Goal: Book appointment/travel/reservation

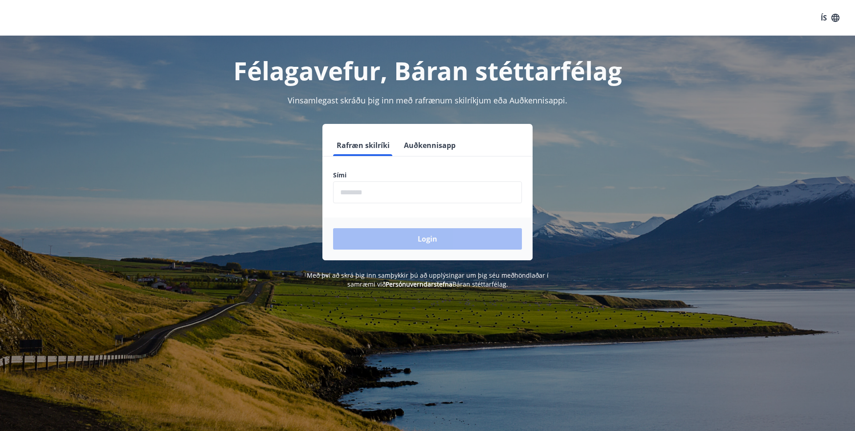
click at [340, 193] on input "phone" at bounding box center [427, 192] width 189 height 22
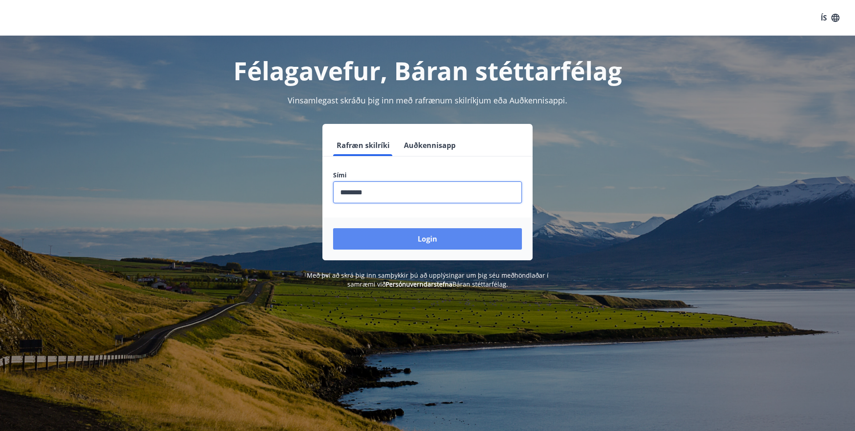
type input "********"
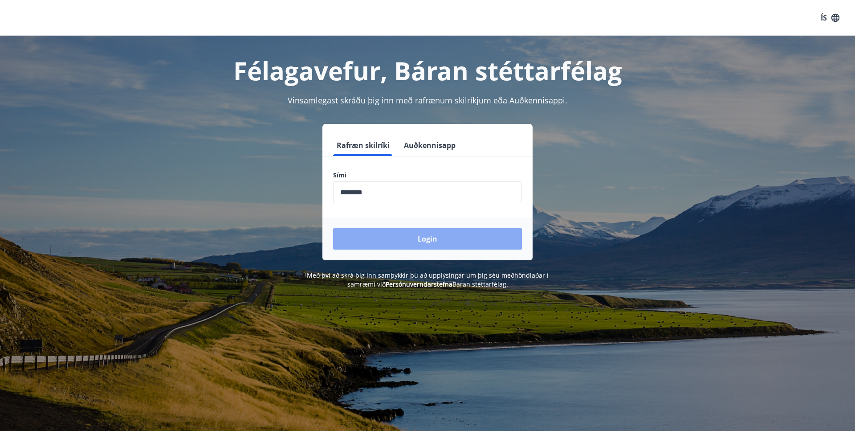
click at [412, 239] on button "Login" at bounding box center [427, 238] width 189 height 21
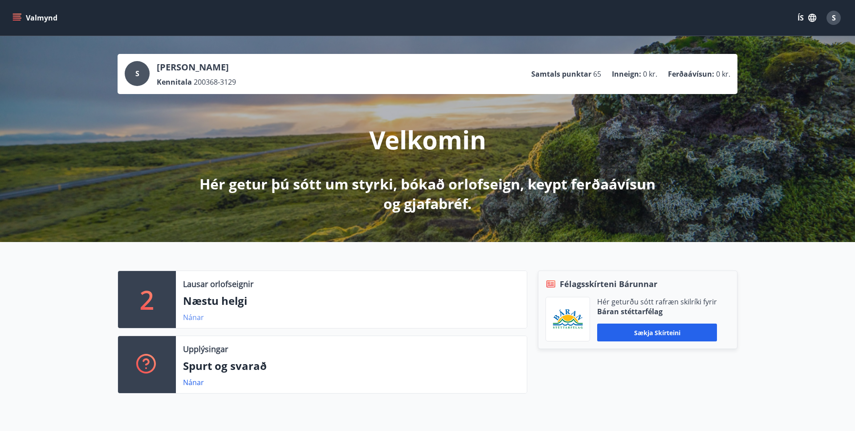
click at [195, 317] on link "Nánar" at bounding box center [193, 317] width 21 height 10
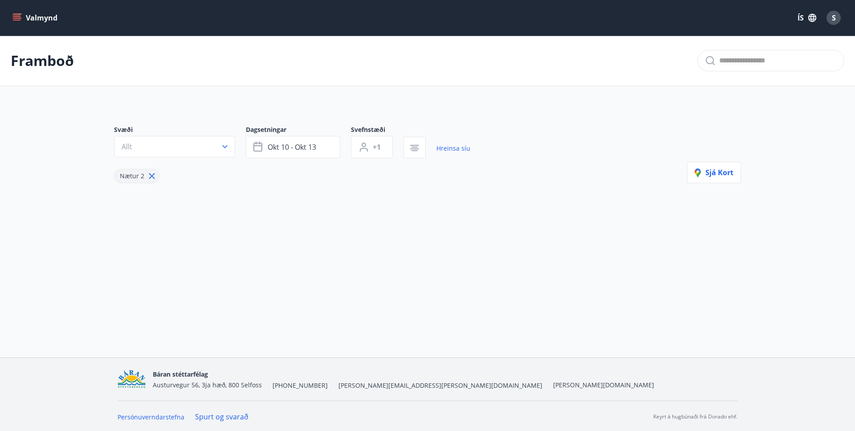
type input "*"
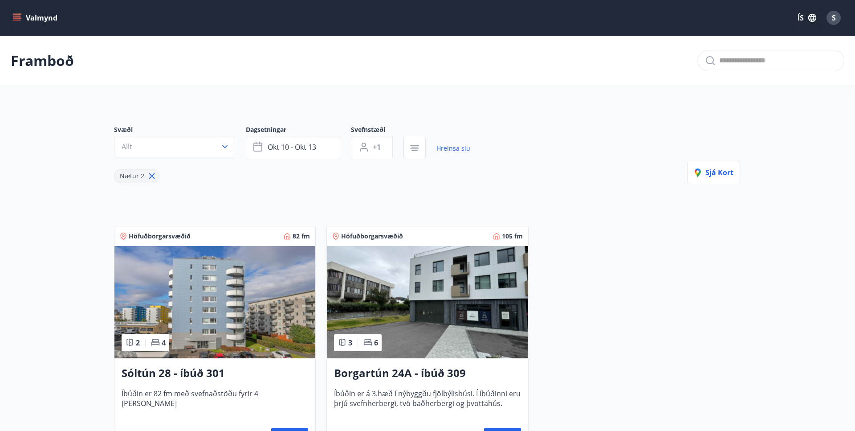
click at [17, 14] on icon "menu" at bounding box center [18, 14] width 10 height 1
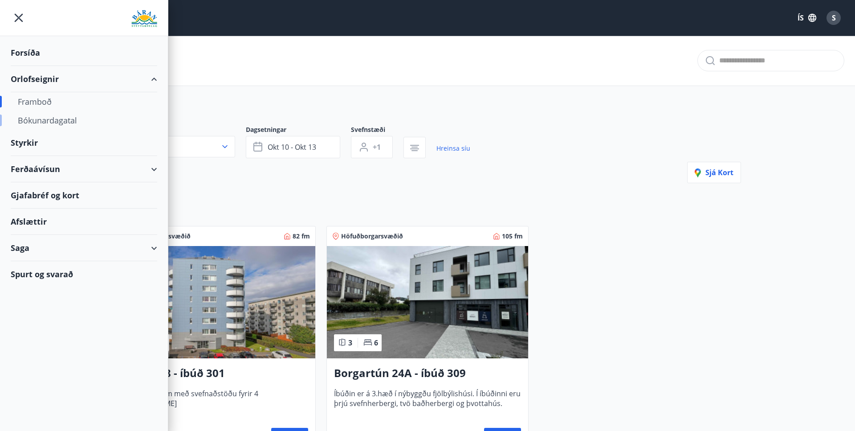
click at [35, 123] on div "Bókunardagatal" at bounding box center [84, 120] width 132 height 19
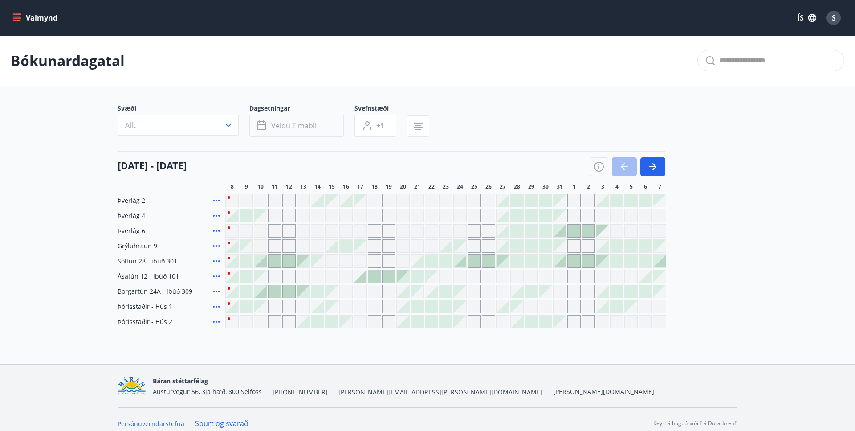
click at [292, 127] on span "Veldu tímabil" at bounding box center [293, 126] width 45 height 10
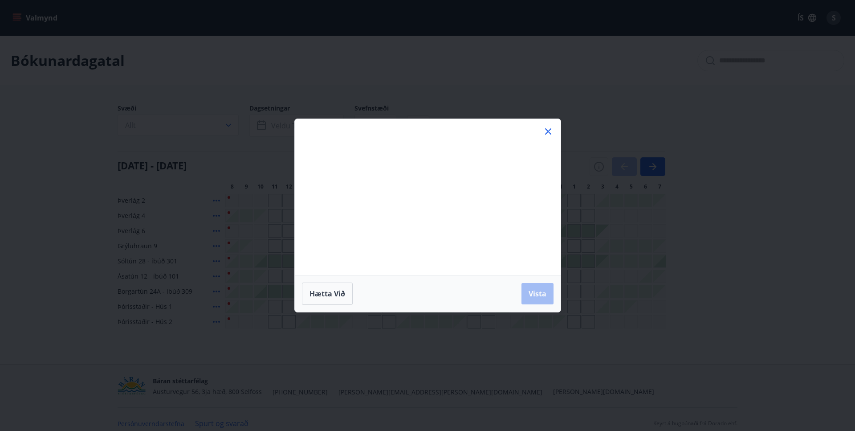
click at [293, 123] on div "Má Þr Mi Fi Fö La Su Má Þr Mi Fi Fö La Su september 2025 1 2 3 4 5 6 7 8 9 10 1…" at bounding box center [427, 215] width 855 height 431
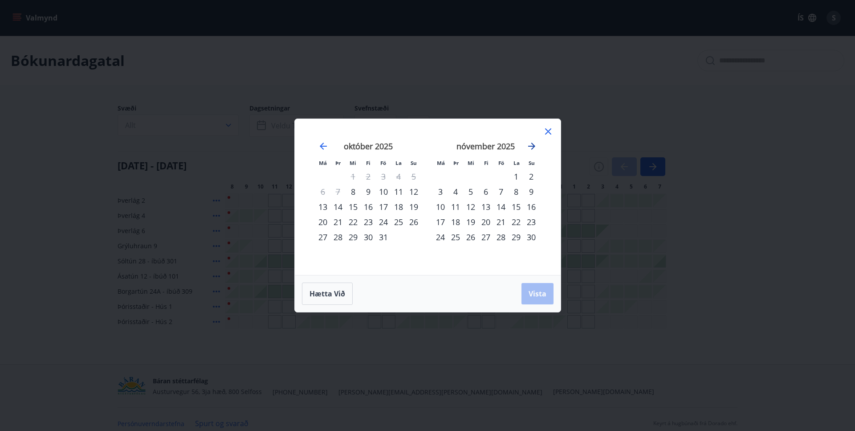
click at [532, 146] on icon "Move forward to switch to the next month." at bounding box center [531, 145] width 7 height 7
click at [440, 222] on div "22" at bounding box center [440, 221] width 15 height 15
click at [457, 224] on div "23" at bounding box center [455, 221] width 15 height 15
click at [472, 223] on div "24" at bounding box center [470, 221] width 15 height 15
click at [442, 222] on div "22" at bounding box center [440, 221] width 15 height 15
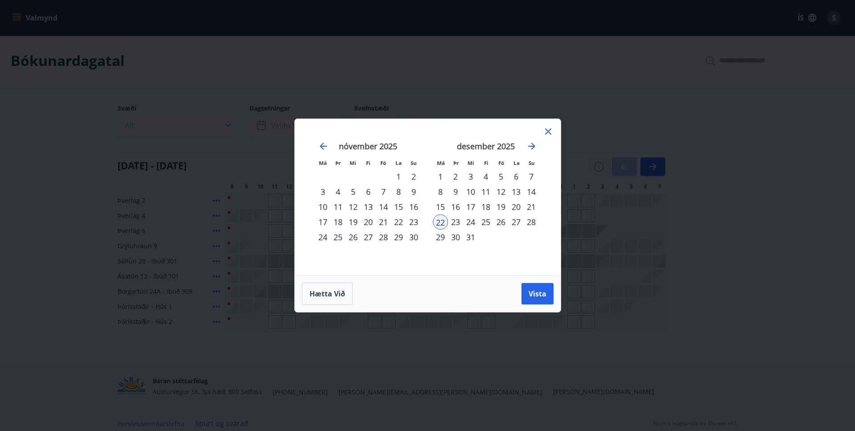
click at [460, 224] on div "23" at bounding box center [455, 221] width 15 height 15
click at [468, 222] on div "24" at bounding box center [470, 221] width 15 height 15
click at [487, 222] on div "25" at bounding box center [485, 221] width 15 height 15
drag, startPoint x: 496, startPoint y: 221, endPoint x: 504, endPoint y: 221, distance: 8.0
click at [497, 221] on div "26" at bounding box center [500, 221] width 15 height 15
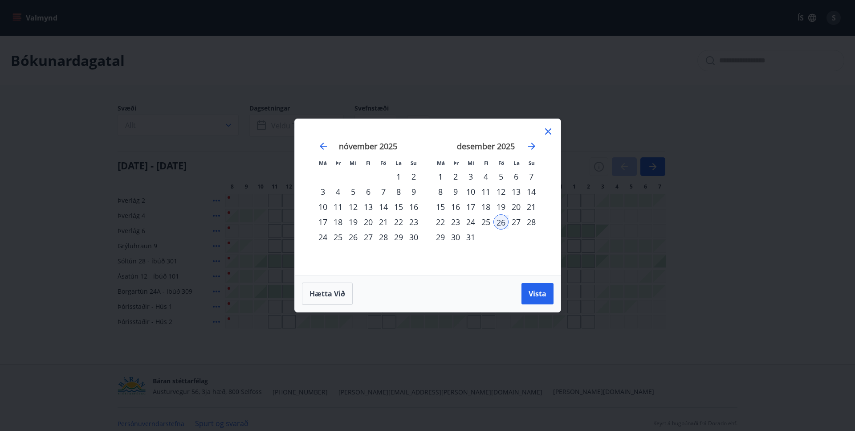
drag, startPoint x: 521, startPoint y: 222, endPoint x: 539, endPoint y: 223, distance: 17.9
click at [521, 222] on div "27" at bounding box center [516, 221] width 15 height 15
click at [535, 223] on div "28" at bounding box center [531, 221] width 15 height 15
click at [441, 237] on div "29" at bounding box center [440, 236] width 15 height 15
click at [441, 225] on div "22" at bounding box center [440, 221] width 15 height 15
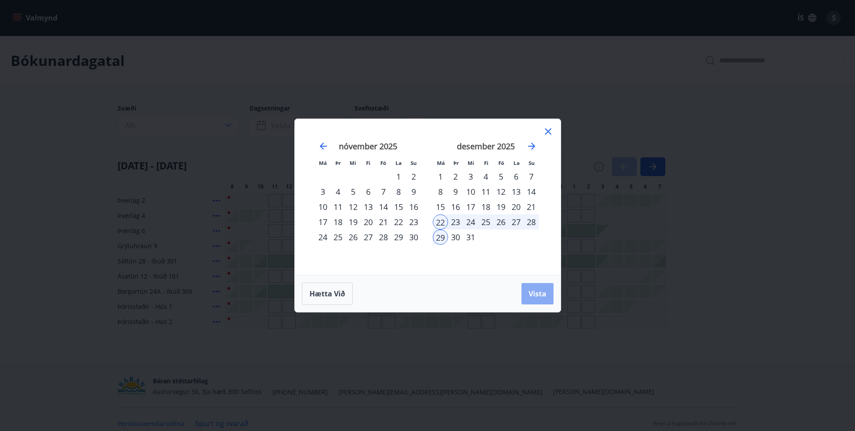
click at [533, 298] on button "Vista" at bounding box center [537, 293] width 32 height 21
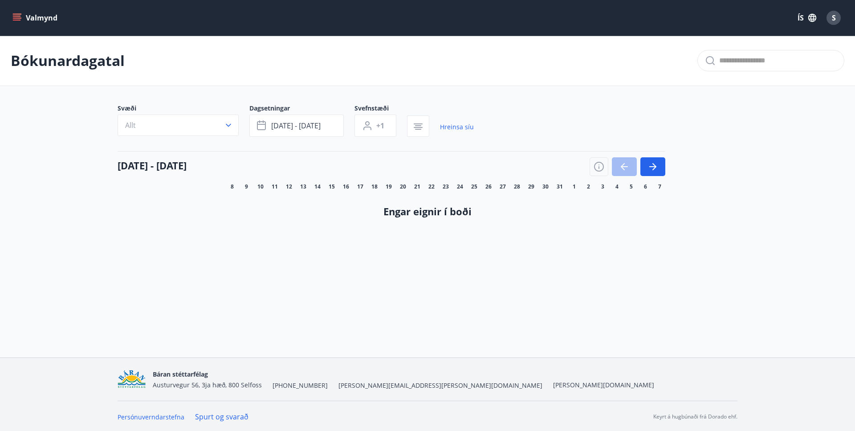
click at [12, 20] on icon "menu" at bounding box center [16, 17] width 9 height 9
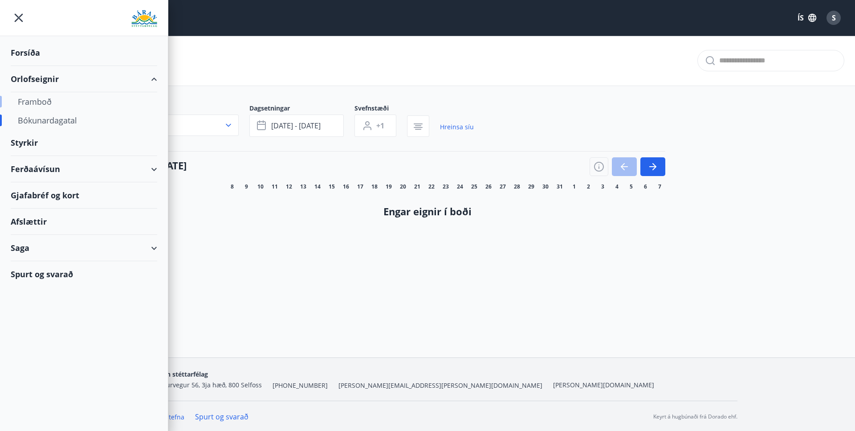
click at [32, 101] on div "Framboð" at bounding box center [84, 101] width 132 height 19
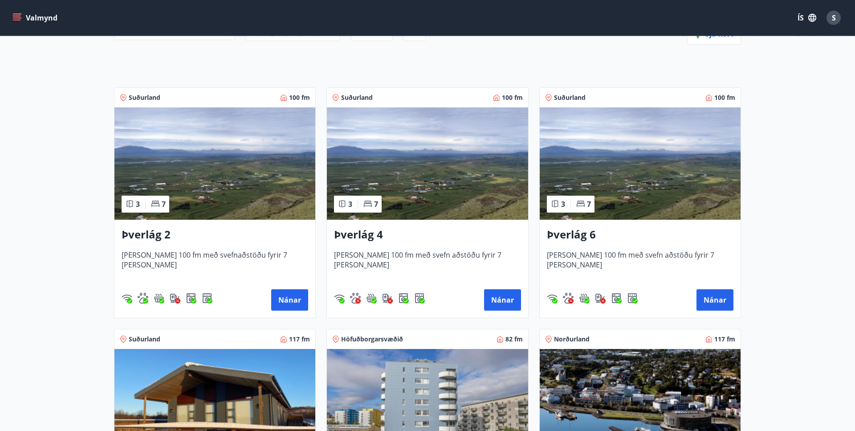
scroll to position [136, 0]
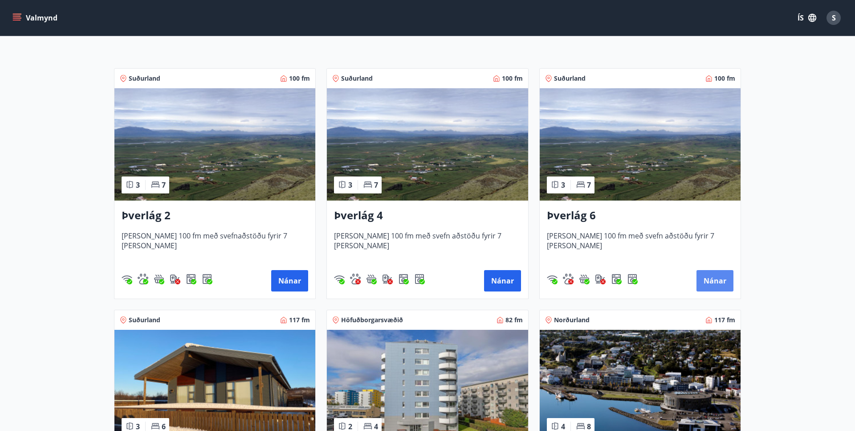
click at [717, 279] on button "Nánar" at bounding box center [714, 280] width 37 height 21
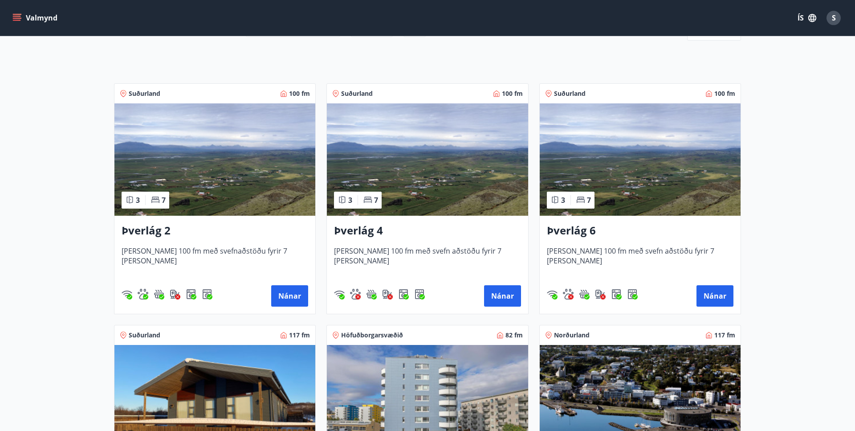
scroll to position [136, 0]
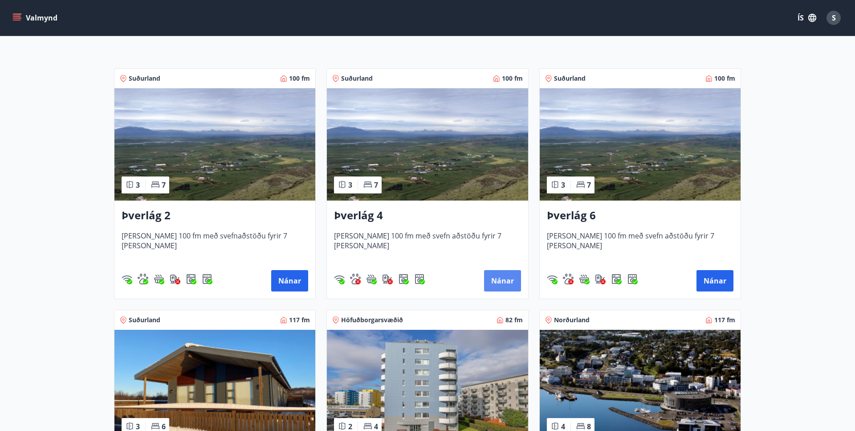
click at [493, 279] on button "Nánar" at bounding box center [502, 280] width 37 height 21
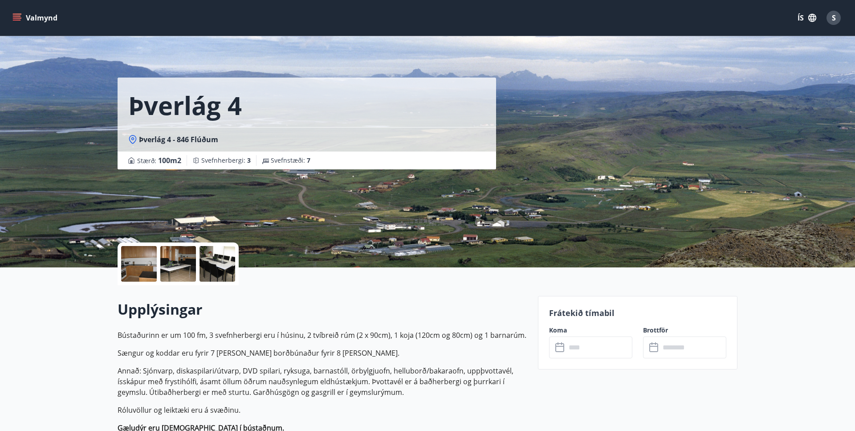
click at [578, 348] on input "text" at bounding box center [599, 347] width 66 height 22
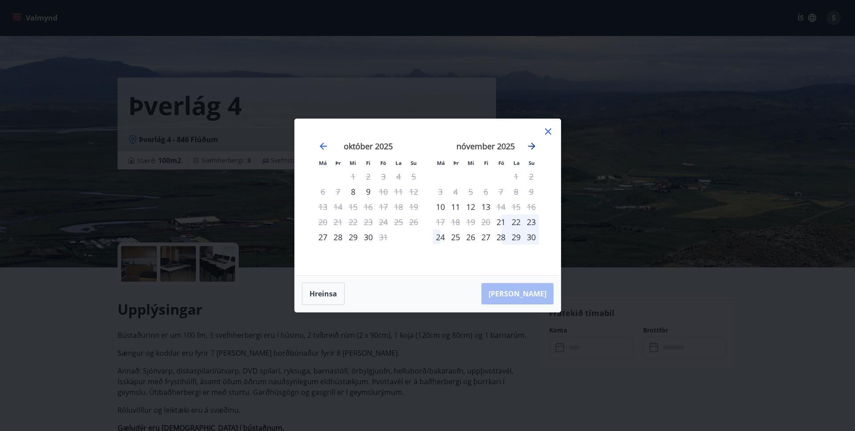
click at [530, 145] on icon "Move forward to switch to the next month." at bounding box center [531, 146] width 11 height 11
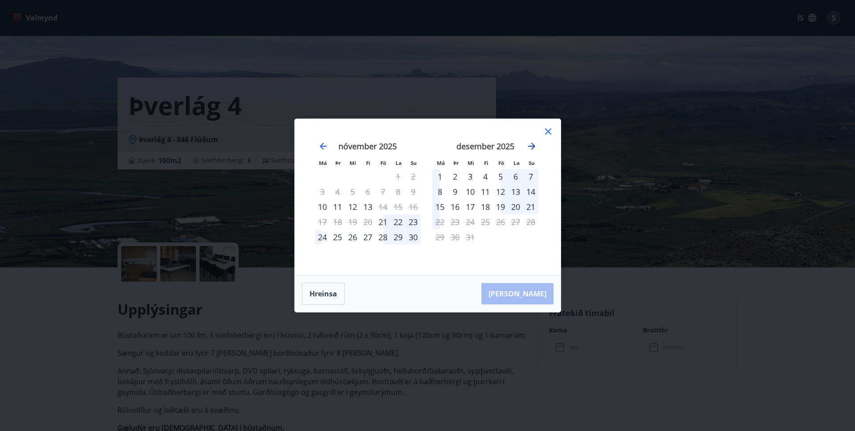
click at [530, 145] on icon "Move forward to switch to the next month." at bounding box center [531, 146] width 11 height 11
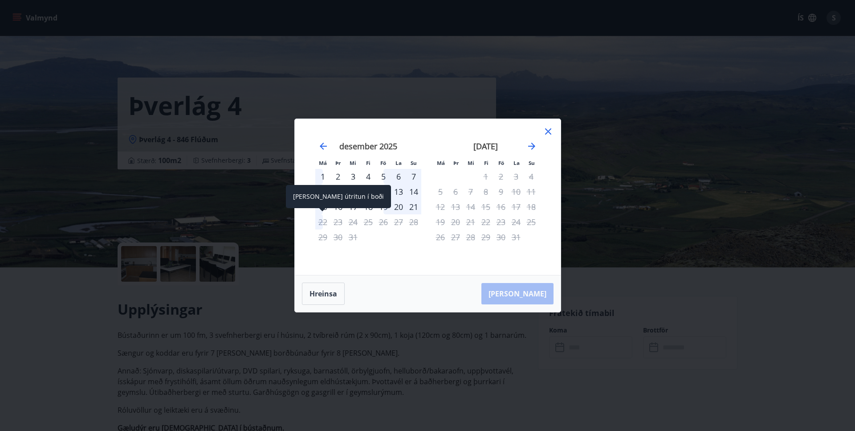
click at [321, 225] on div "22" at bounding box center [322, 221] width 15 height 15
click at [549, 129] on icon at bounding box center [548, 131] width 11 height 11
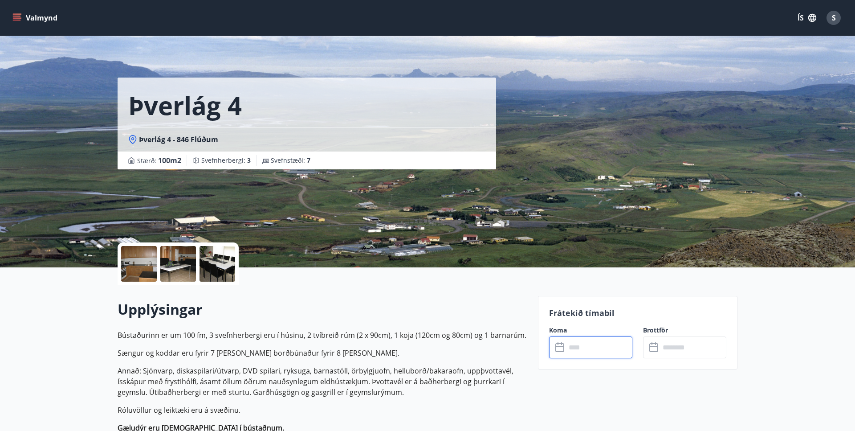
click at [572, 353] on input "text" at bounding box center [599, 347] width 66 height 22
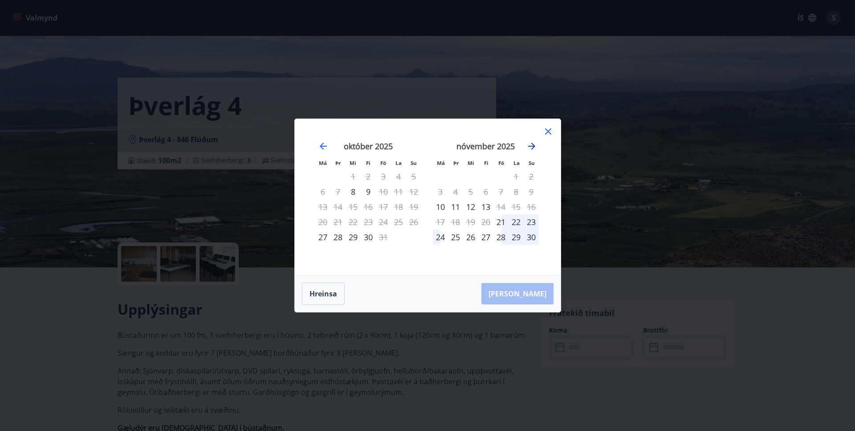
click at [531, 146] on icon "Move forward to switch to the next month." at bounding box center [531, 145] width 7 height 7
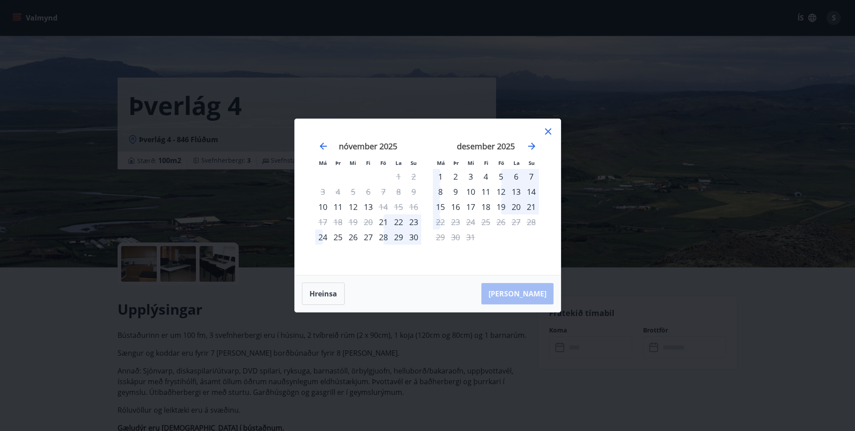
click at [546, 130] on icon at bounding box center [548, 131] width 11 height 11
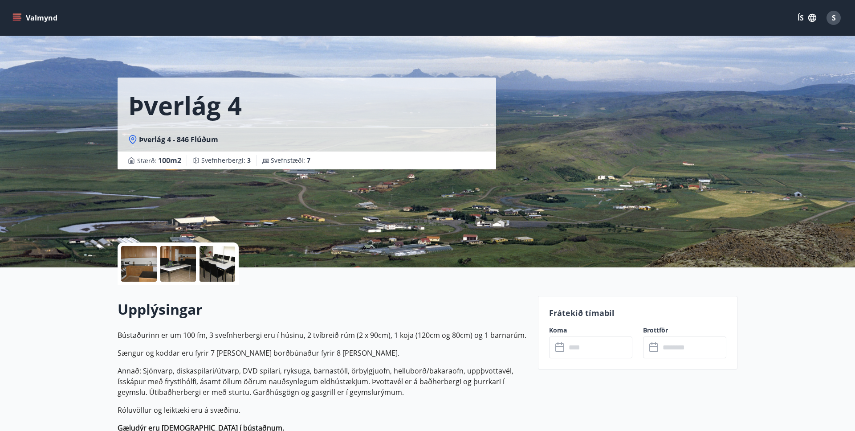
click at [15, 22] on button "Valmynd" at bounding box center [36, 18] width 50 height 16
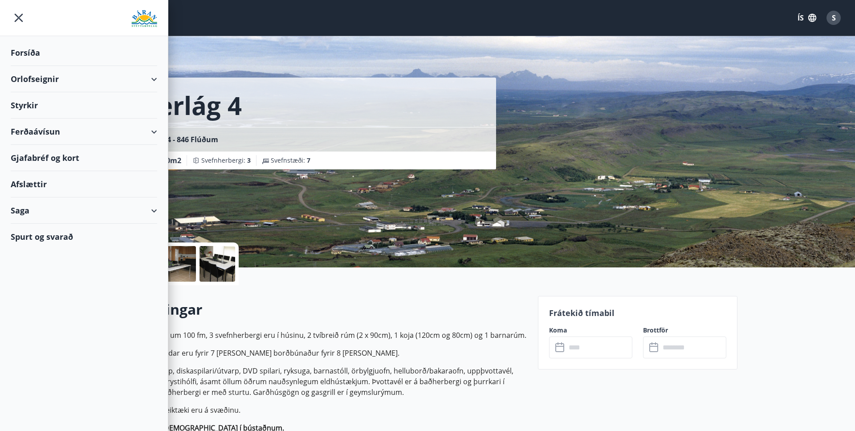
click at [101, 79] on div "Orlofseignir" at bounding box center [84, 79] width 146 height 26
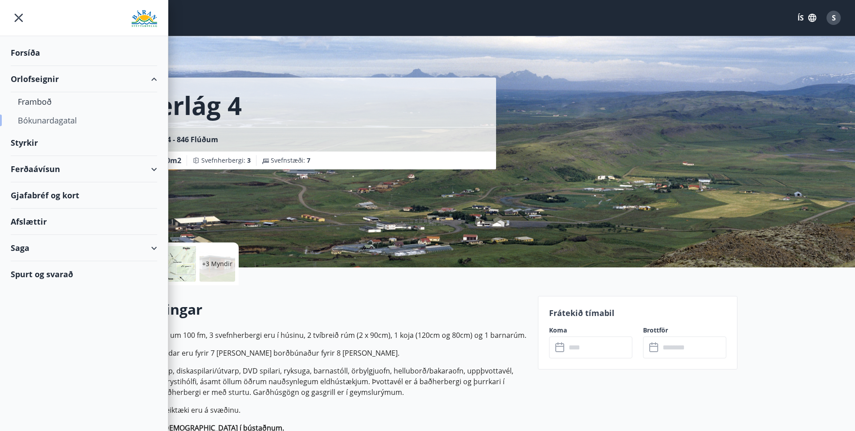
click at [67, 119] on div "Bókunardagatal" at bounding box center [84, 120] width 132 height 19
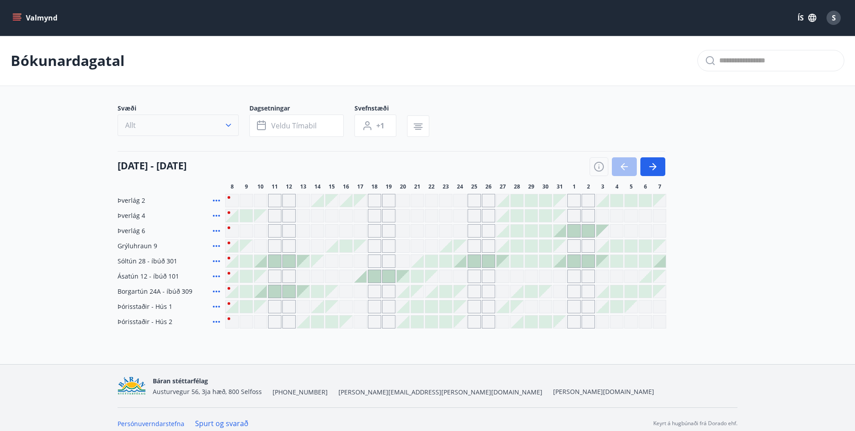
click at [224, 121] on icon "button" at bounding box center [228, 125] width 9 height 9
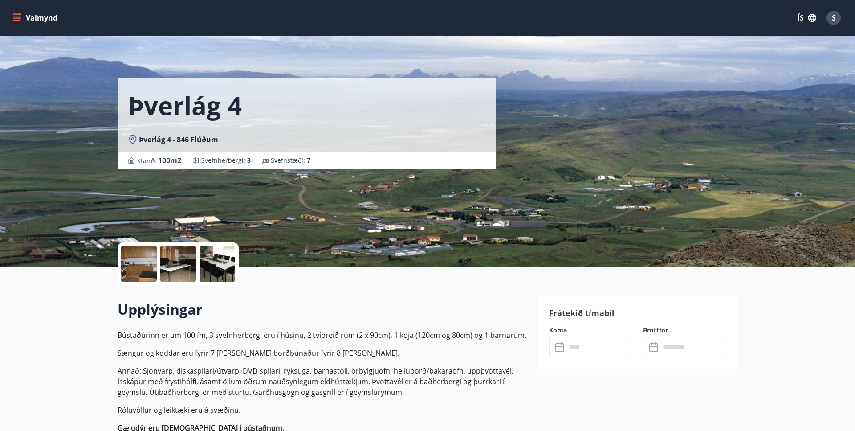
click at [16, 20] on icon "menu" at bounding box center [17, 20] width 8 height 1
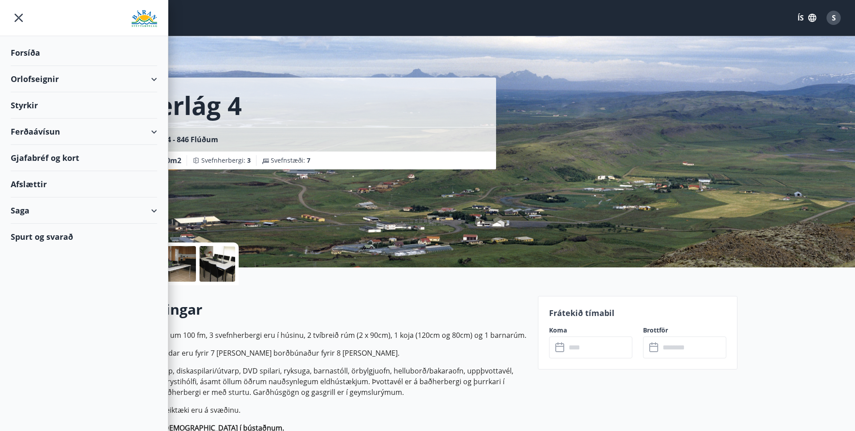
click at [24, 77] on div "Orlofseignir" at bounding box center [84, 79] width 146 height 26
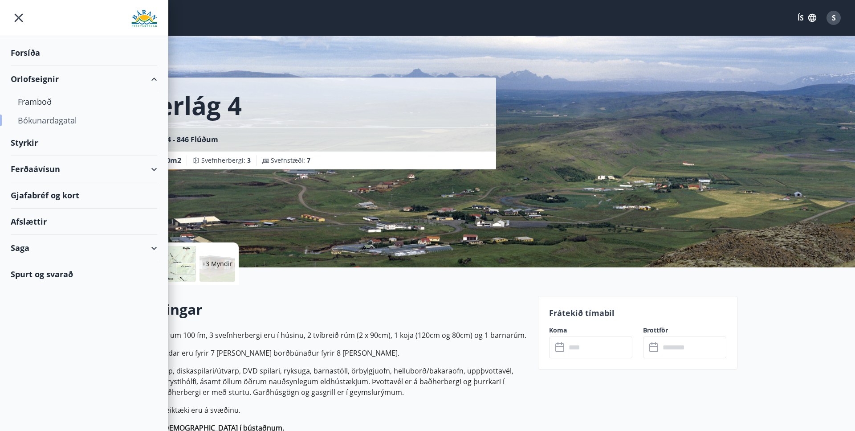
click at [39, 123] on div "Bókunardagatal" at bounding box center [84, 120] width 132 height 19
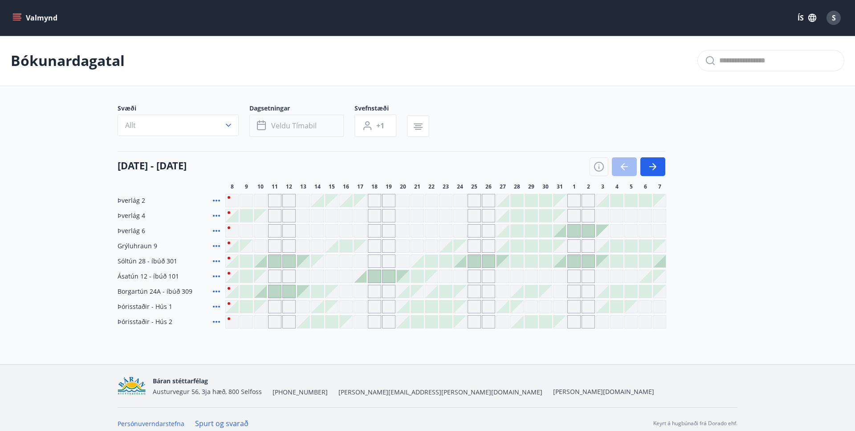
click at [280, 122] on span "Veldu tímabil" at bounding box center [293, 126] width 45 height 10
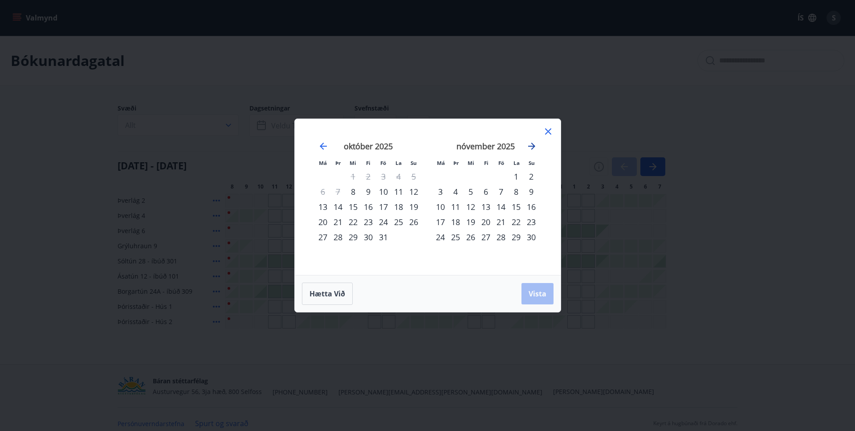
click at [531, 146] on icon "Move forward to switch to the next month." at bounding box center [531, 145] width 7 height 7
click at [548, 134] on icon at bounding box center [548, 131] width 11 height 11
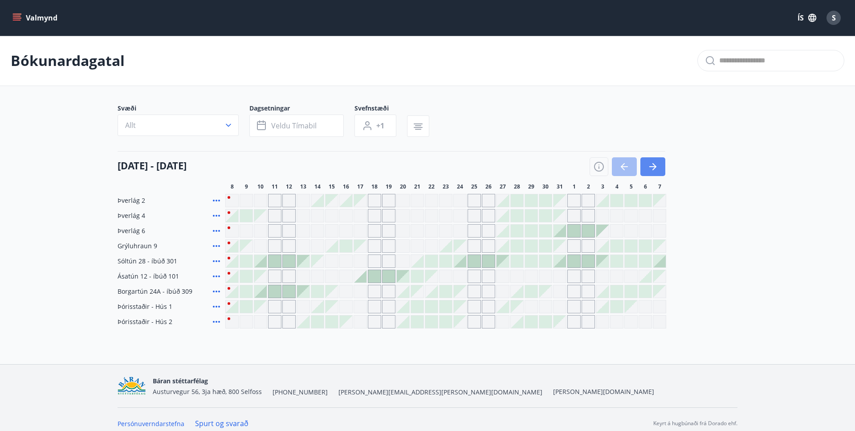
click at [655, 170] on icon "button" at bounding box center [652, 166] width 11 height 11
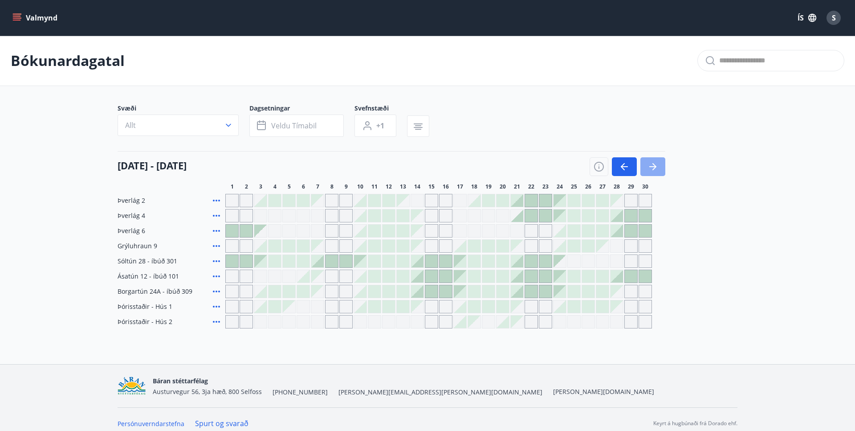
click at [655, 170] on icon "button" at bounding box center [652, 166] width 11 height 11
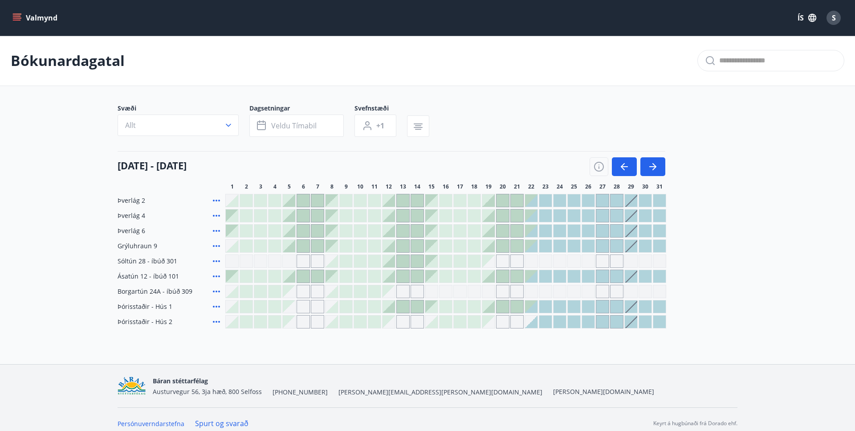
click at [529, 218] on div at bounding box center [531, 215] width 12 height 12
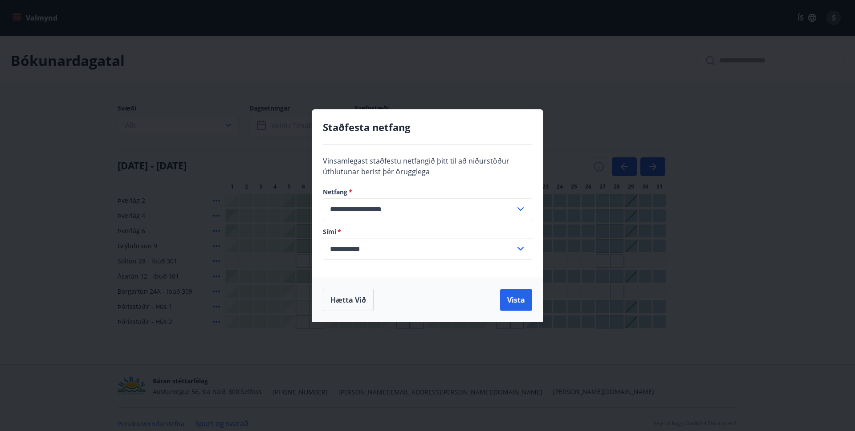
click at [378, 249] on input "**********" at bounding box center [419, 249] width 192 height 22
click at [514, 300] on button "Vista" at bounding box center [516, 299] width 32 height 21
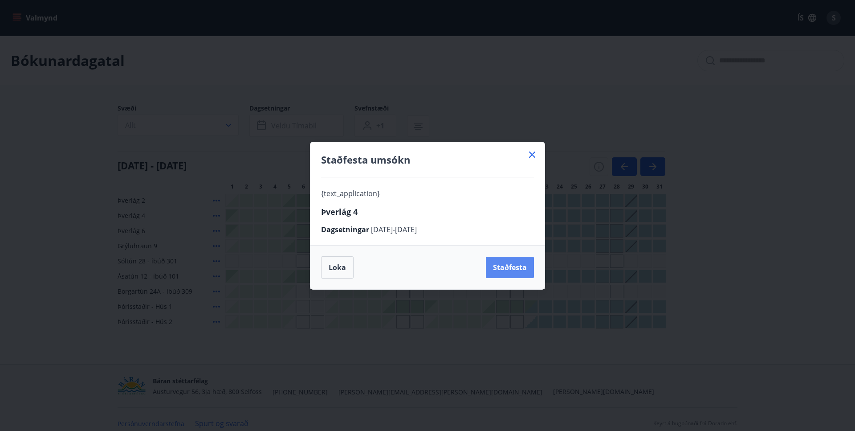
click at [514, 267] on button "Staðfesta" at bounding box center [510, 266] width 48 height 21
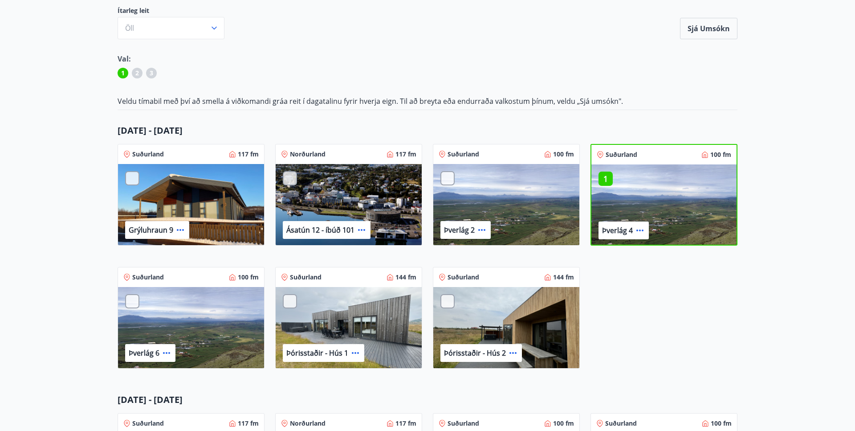
scroll to position [91, 0]
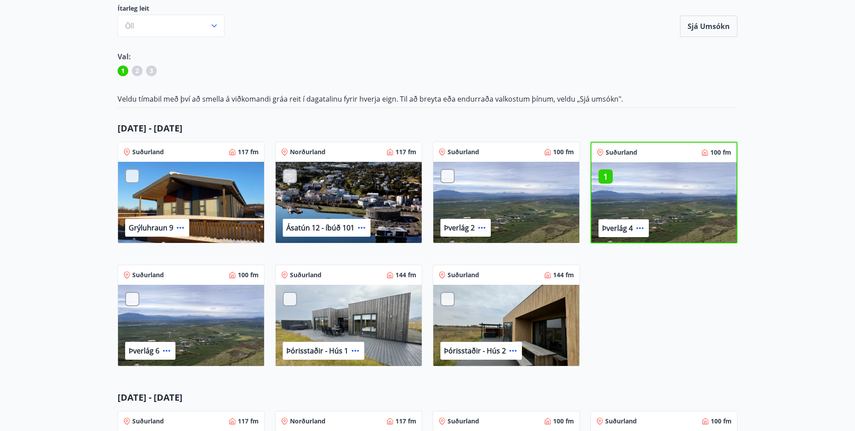
click at [130, 174] on div at bounding box center [132, 176] width 14 height 14
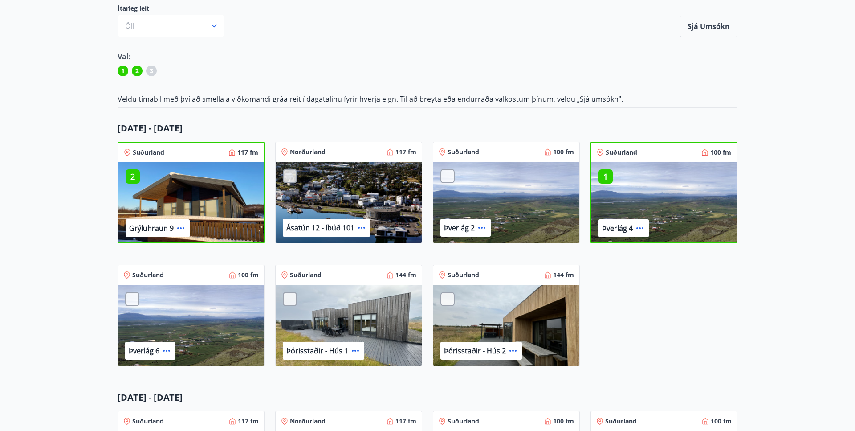
click at [134, 299] on div at bounding box center [132, 299] width 14 height 14
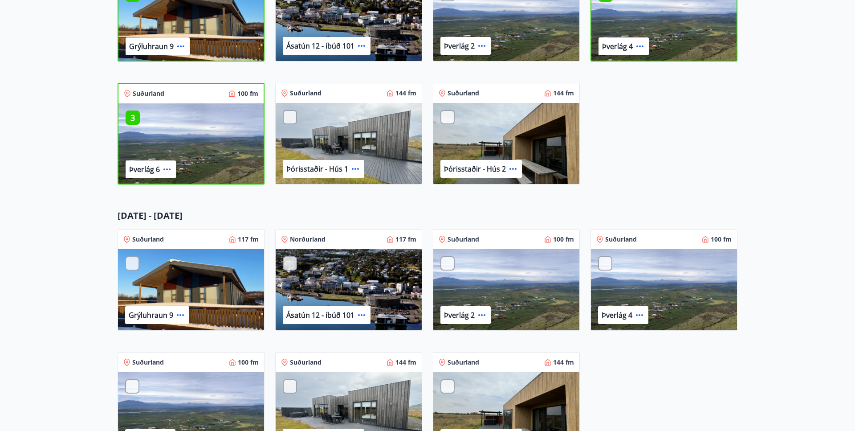
scroll to position [456, 0]
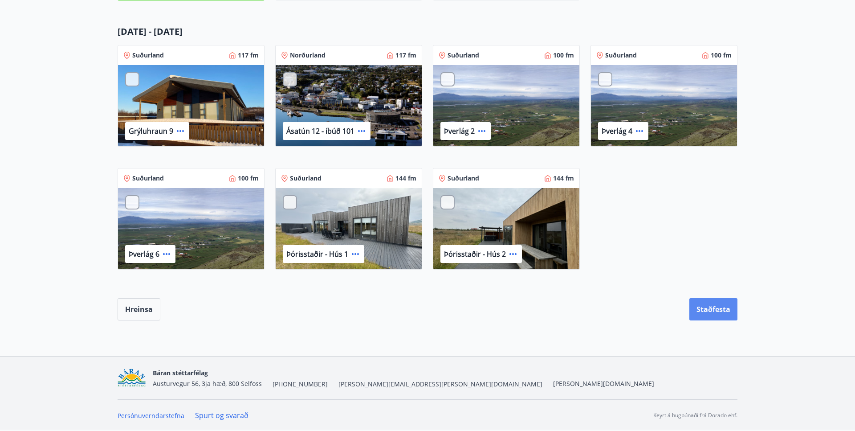
click at [705, 309] on button "Staðfesta" at bounding box center [713, 309] width 48 height 22
click at [721, 307] on button "Staðfesta" at bounding box center [713, 309] width 48 height 22
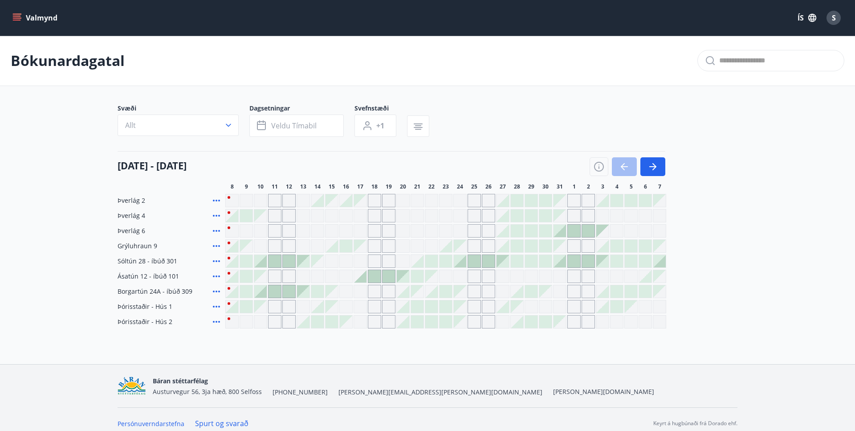
click at [16, 20] on icon "menu" at bounding box center [17, 20] width 8 height 1
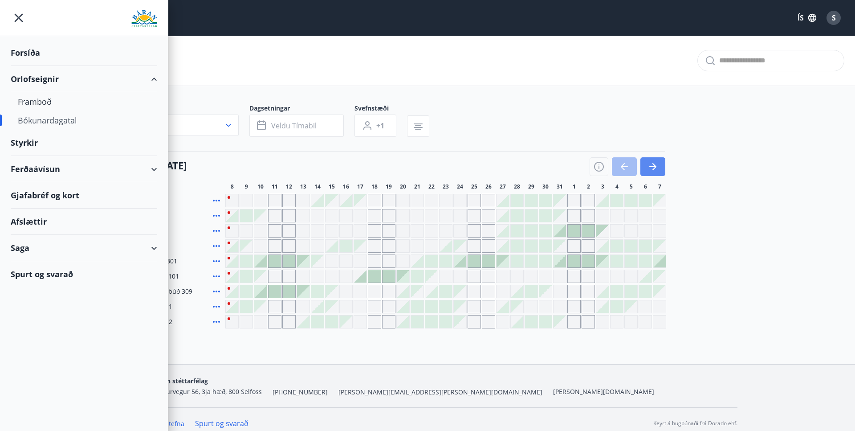
click at [657, 163] on icon "button" at bounding box center [652, 166] width 11 height 11
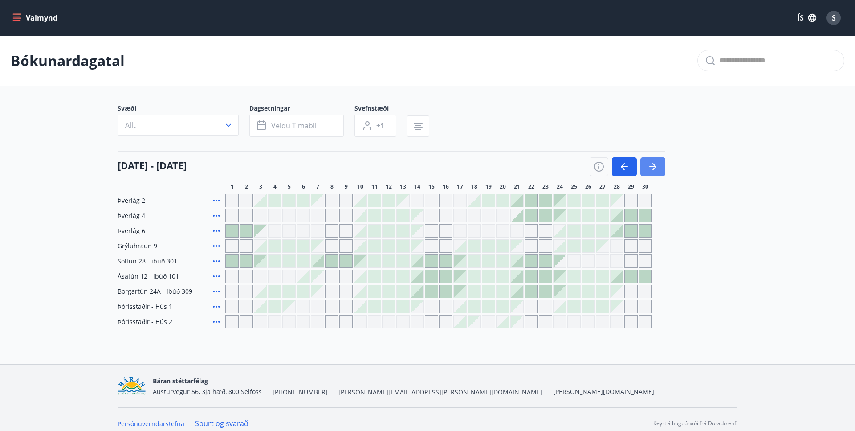
click at [657, 163] on icon "button" at bounding box center [652, 166] width 11 height 11
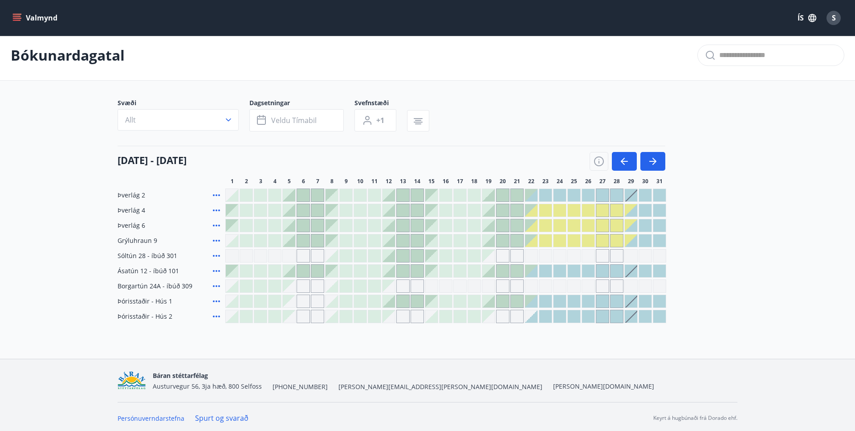
scroll to position [8, 0]
